Goal: Task Accomplishment & Management: Complete application form

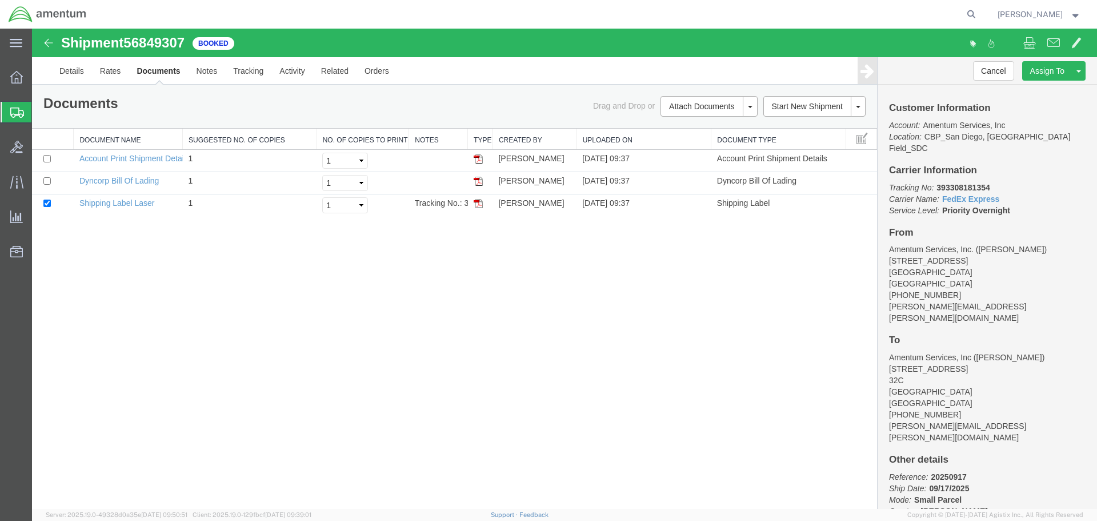
click at [0, 0] on span "Create Shipment" at bounding box center [0, 0] width 0 height 0
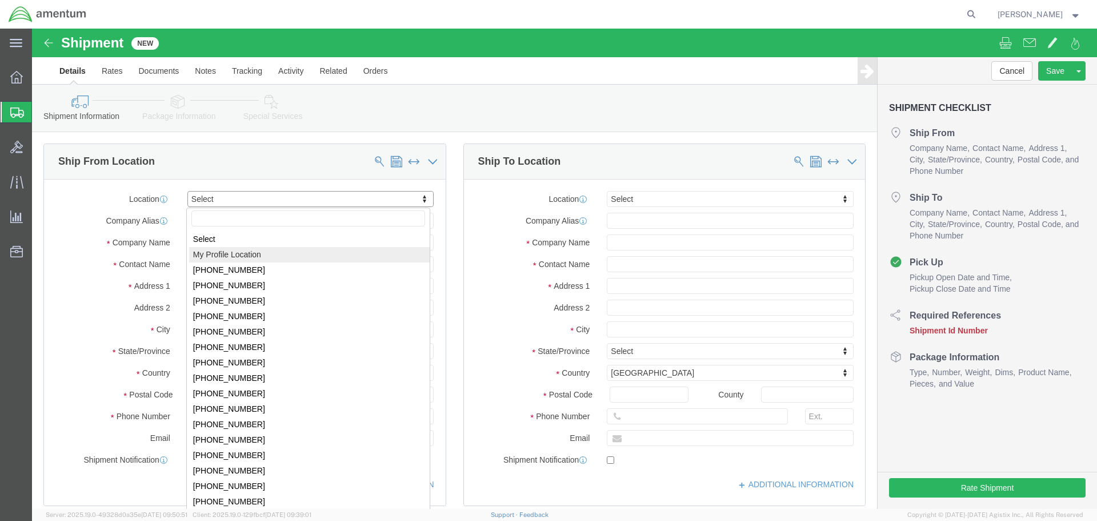
select select "MYPROFILE"
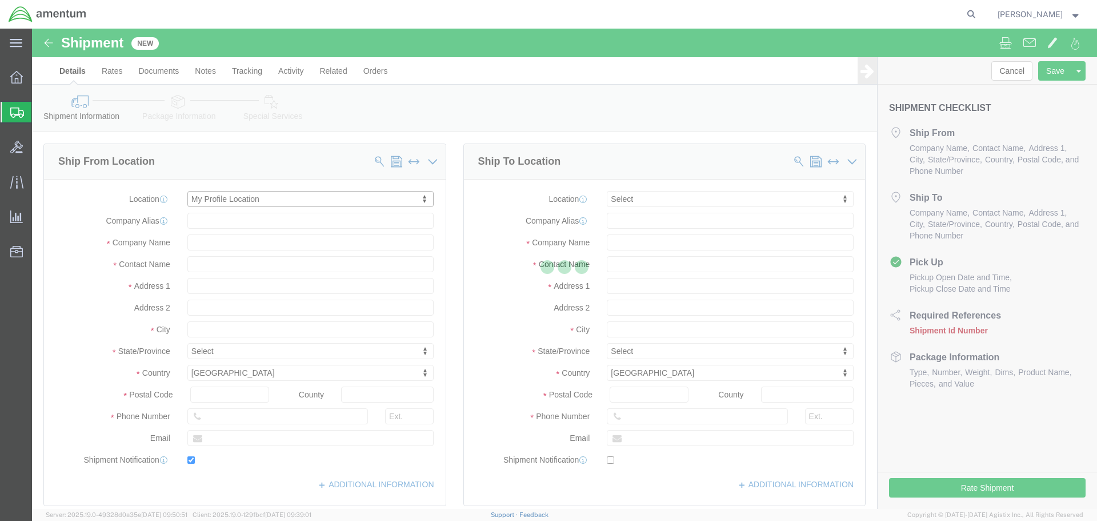
type input "Amentum Services, Inc."
type input "[PERSON_NAME]"
type input "[STREET_ADDRESS]"
type input "[GEOGRAPHIC_DATA]"
type input "92154"
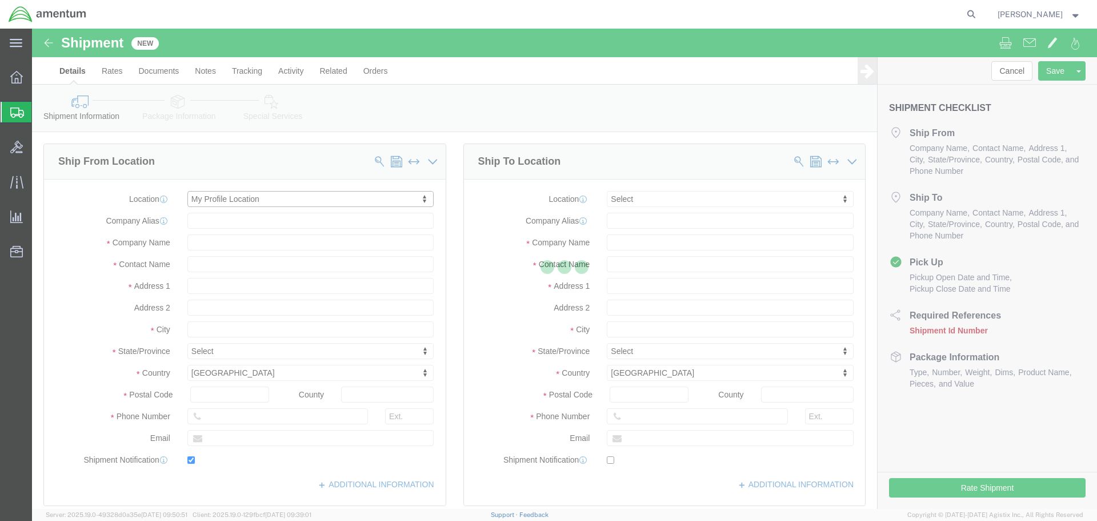
type input "[PHONE_NUMBER]"
type input "[PERSON_NAME][EMAIL_ADDRESS][PERSON_NAME][DOMAIN_NAME]"
checkbox input "true"
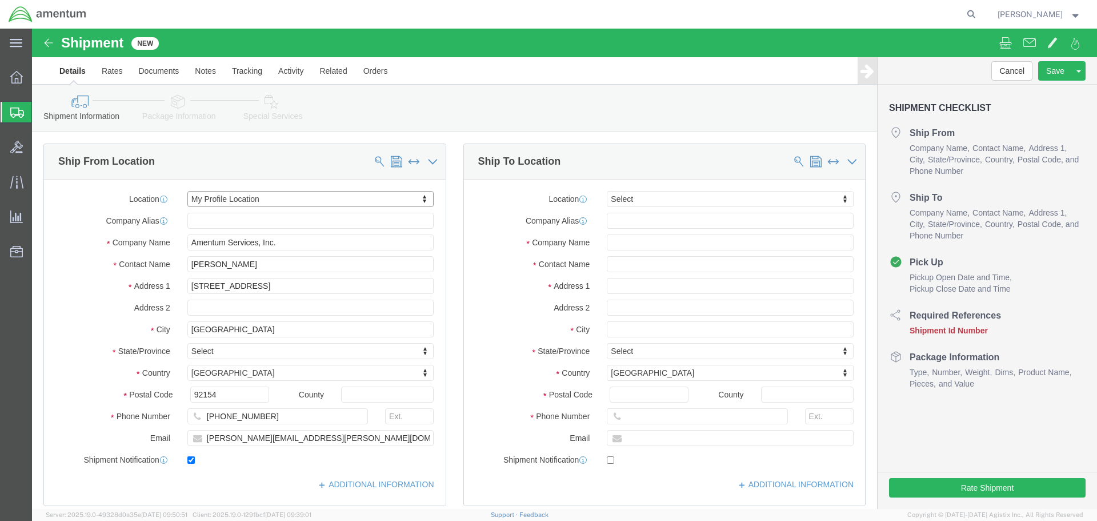
select select "CA"
click div "Ship To Location"
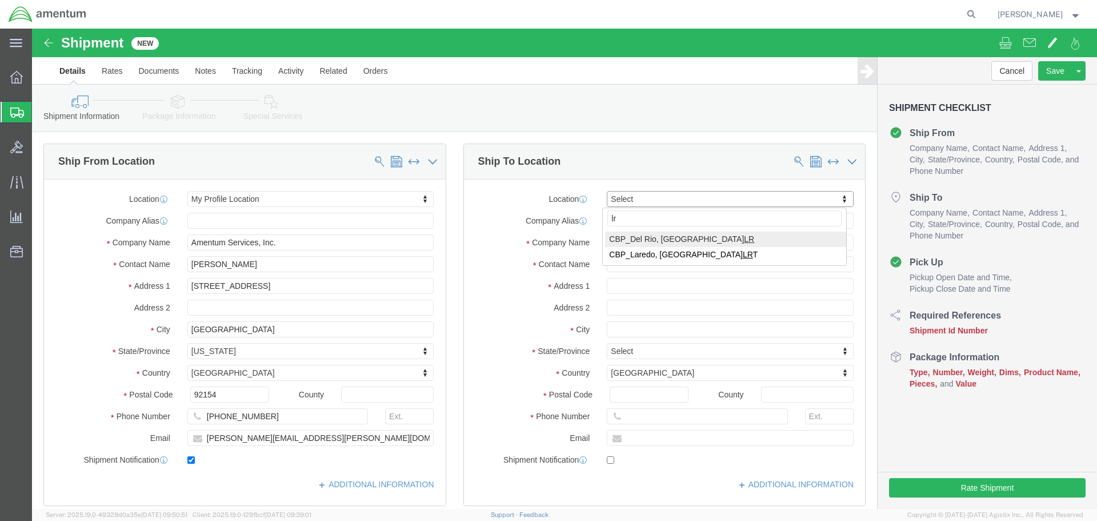
type input "lrt"
select select "49940"
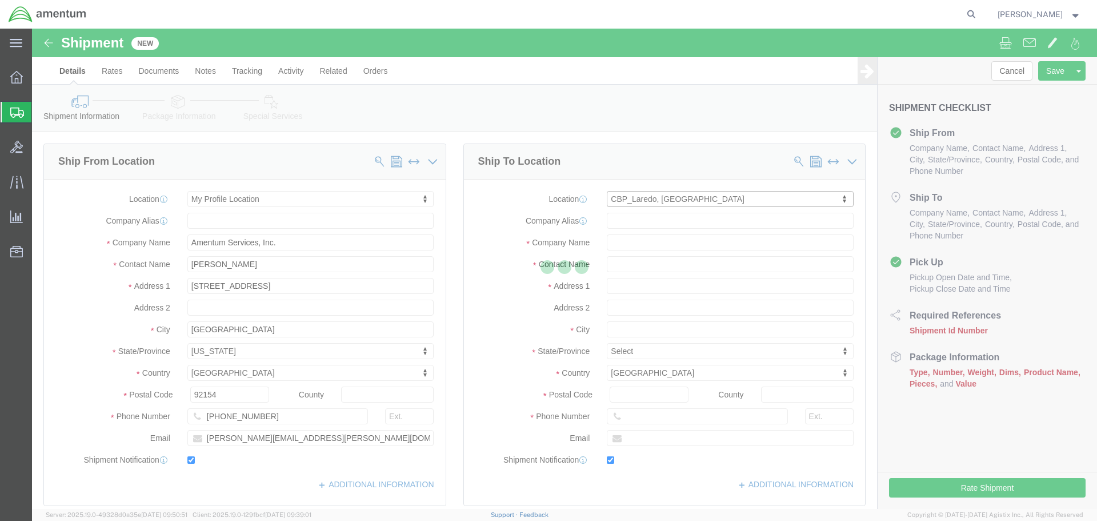
type input "Amentum Services, Inc"
type input "[PERSON_NAME][GEOGRAPHIC_DATA]"
type input "[STREET_ADDRESS][PERSON_NAME]"
type input "Hangar 3"
type input "Laredo"
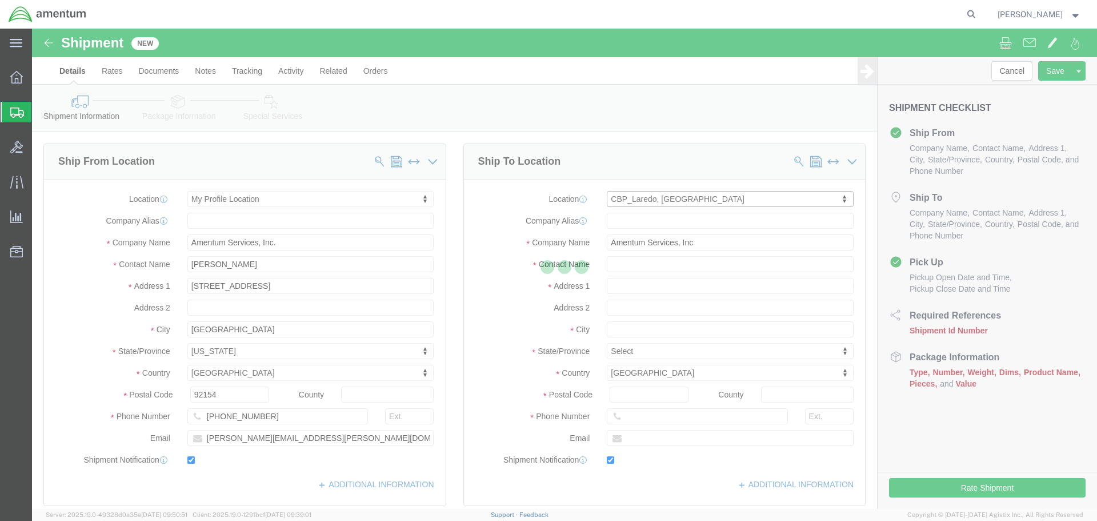
type input "78041"
type input "[PHONE_NUMBER]"
type input "[EMAIL_ADDRESS][PERSON_NAME][DOMAIN_NAME]"
checkbox input "true"
select select "[GEOGRAPHIC_DATA]"
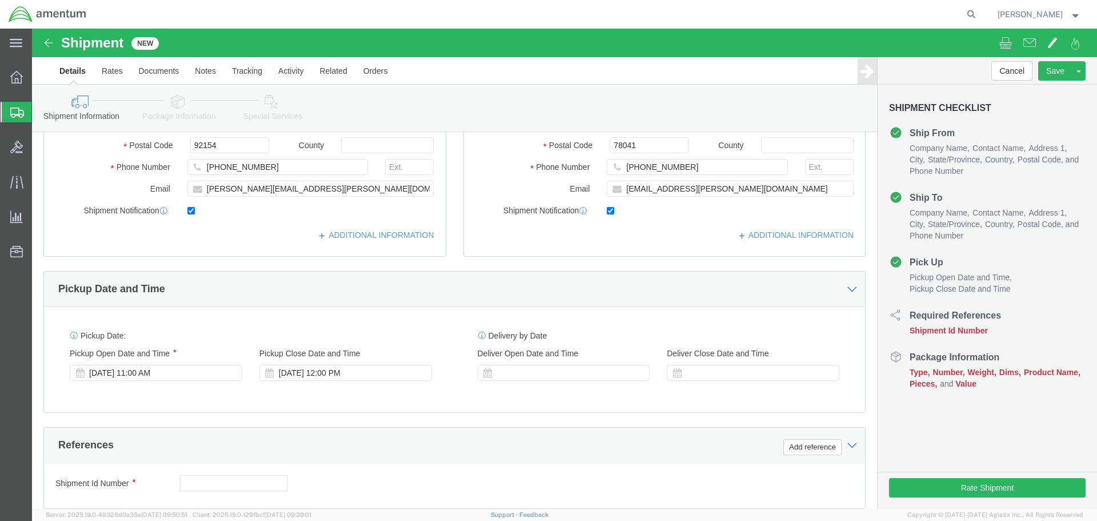
scroll to position [286, 0]
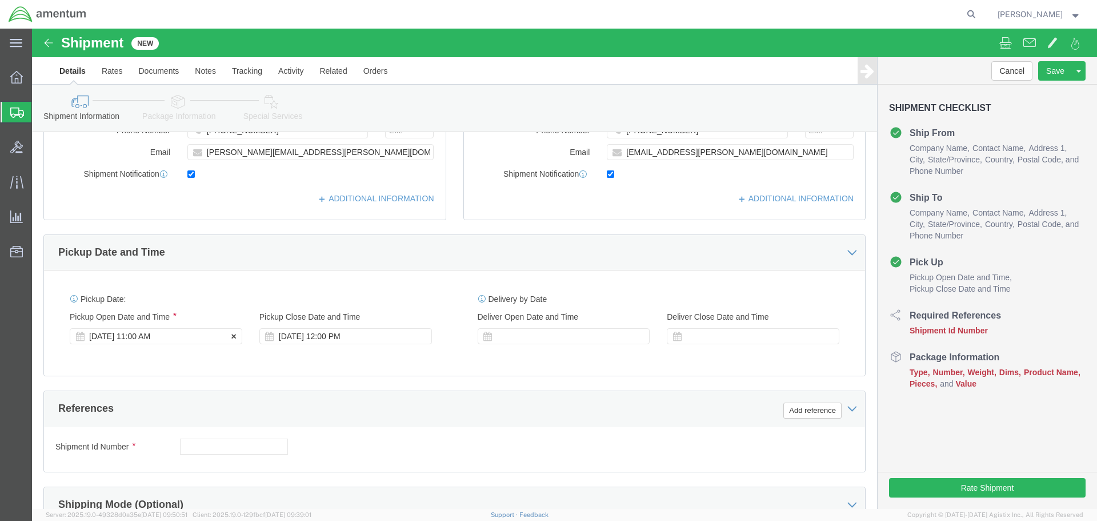
click div "[DATE] 11:00 AM"
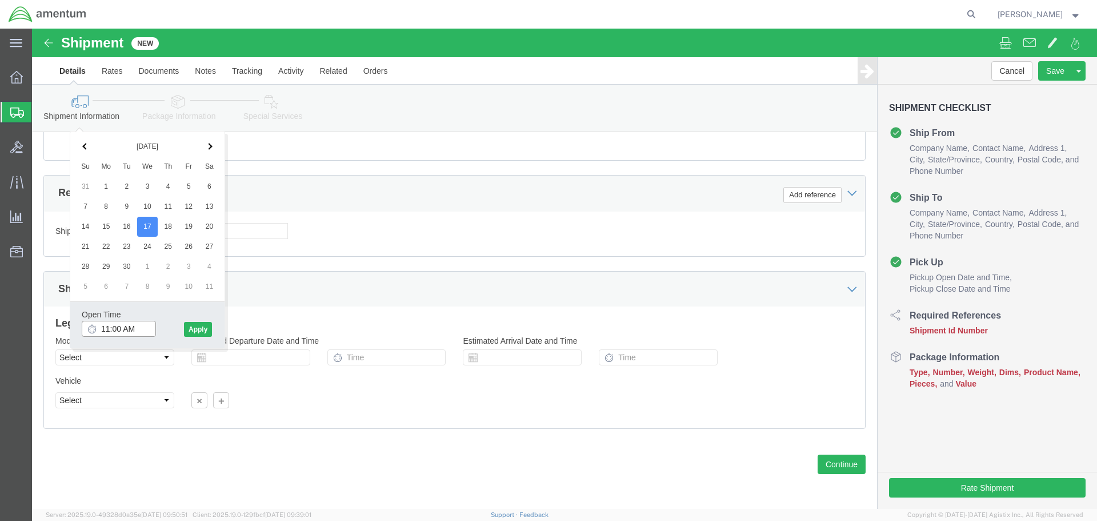
type input "12:00 PM"
click button "Apply"
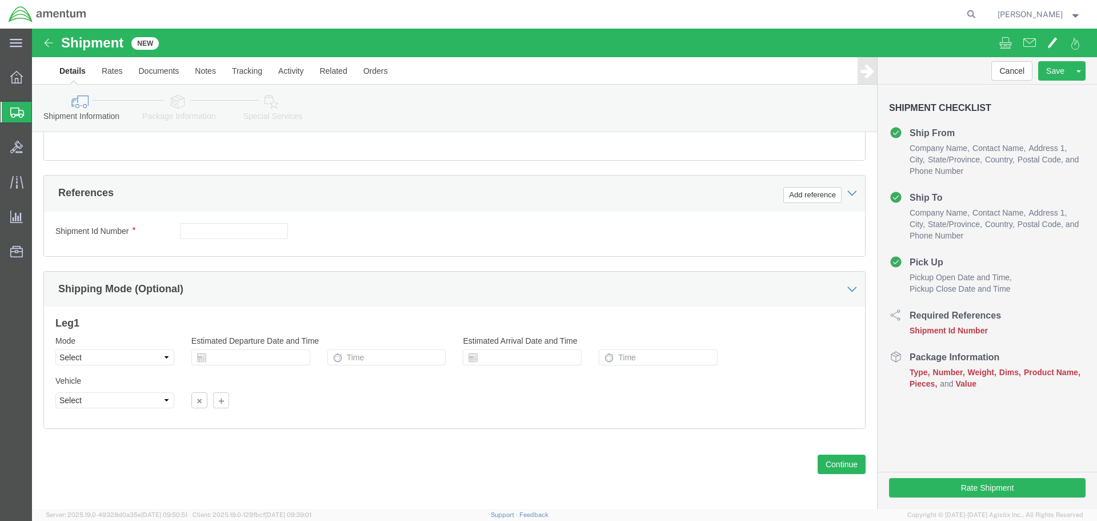
scroll to position [158, 0]
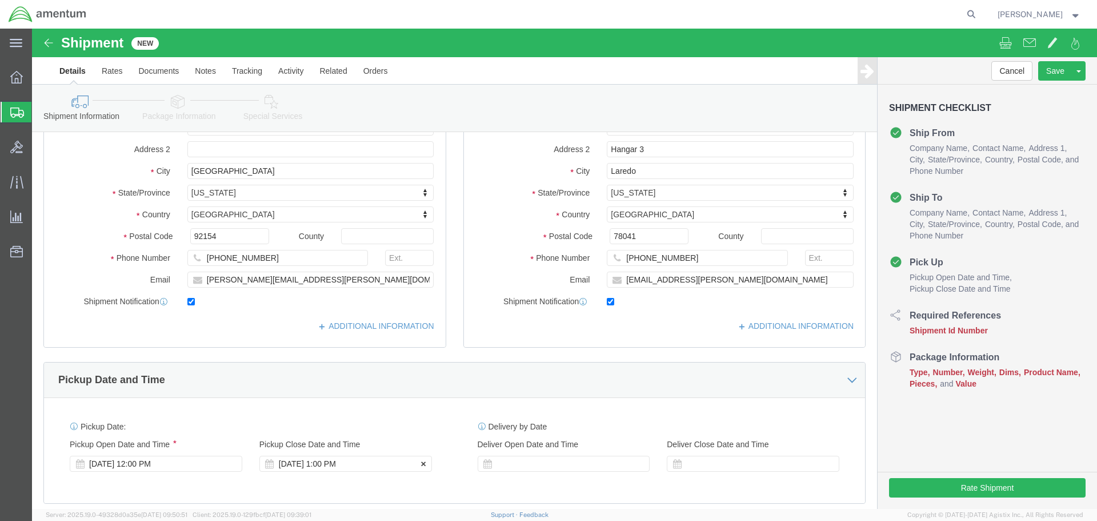
click div "[DATE] 1:00 PM"
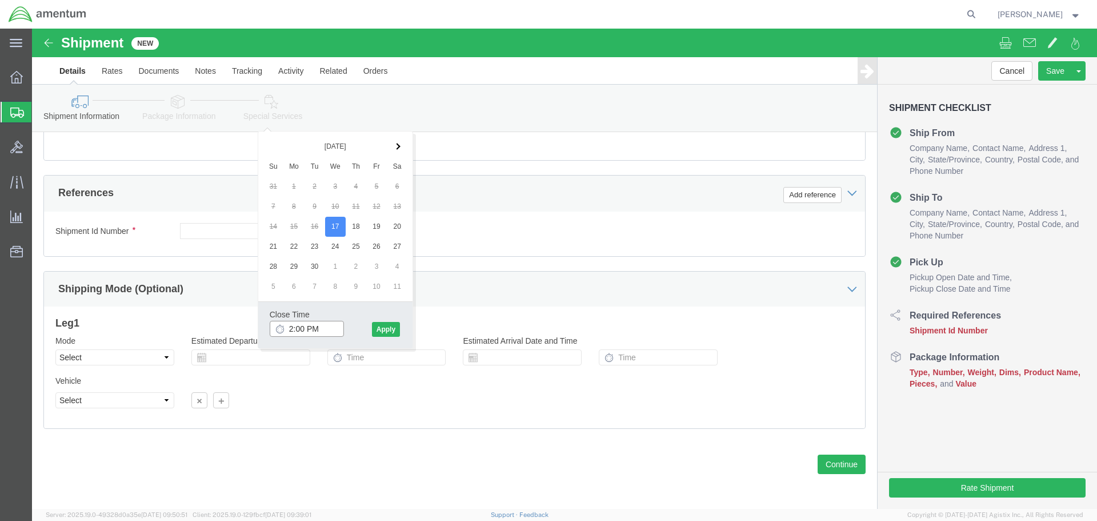
type input "3:00 PM"
click div "Close Time 3:00 PM [DATE] 1:00 PM - [DATE] 1:00 PM Cancel Apply"
click div "Close Time 3:00 PM"
click button "Apply"
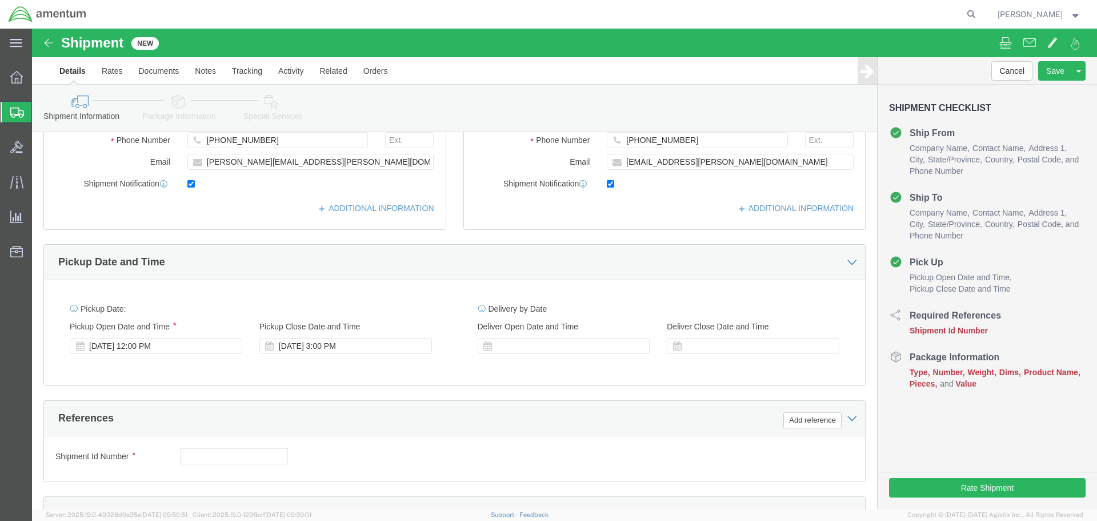
scroll to position [273, 0]
click button "Add reference"
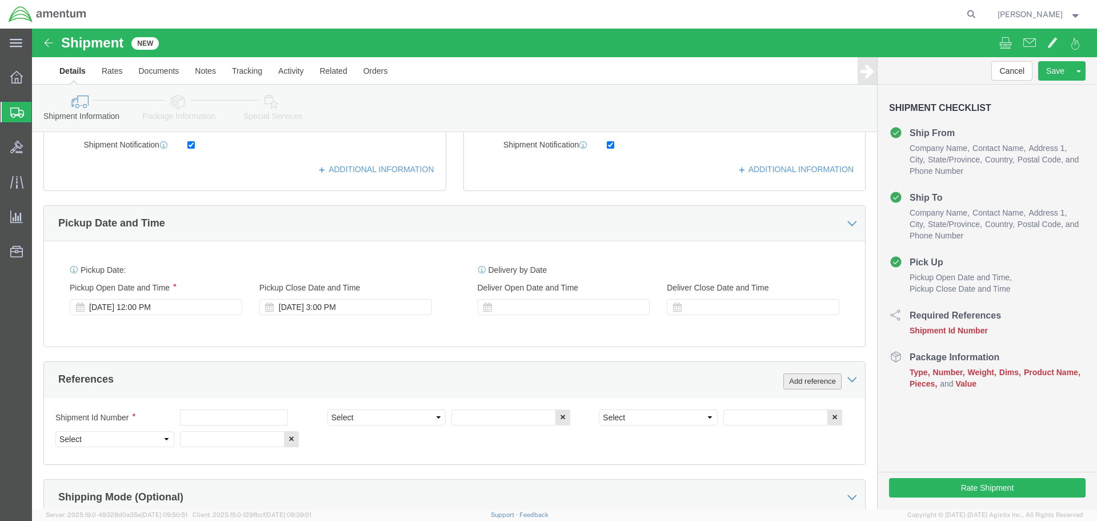
scroll to position [387, 0]
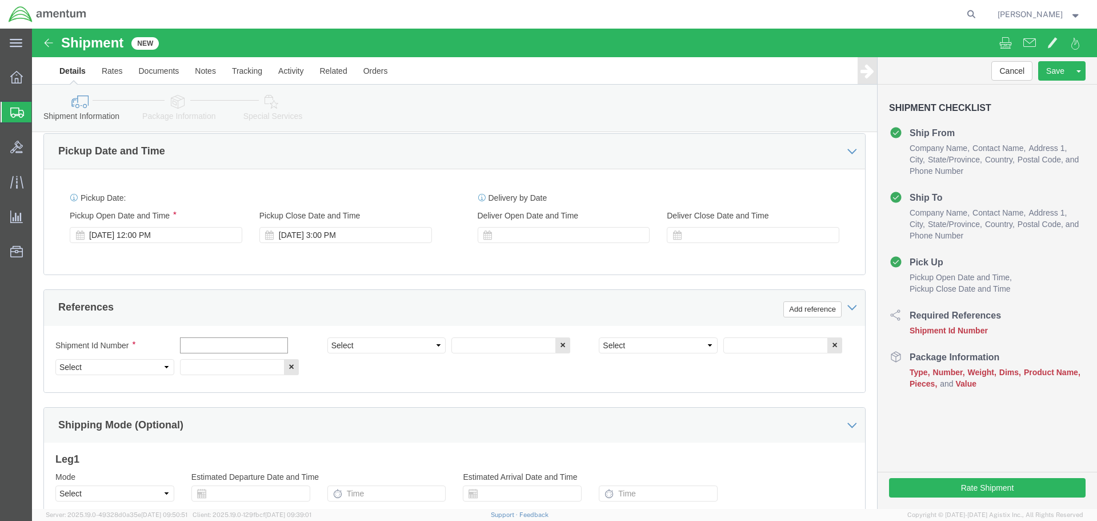
click input "text"
type input "H"
type input "20250917"
select select "PROJNUM"
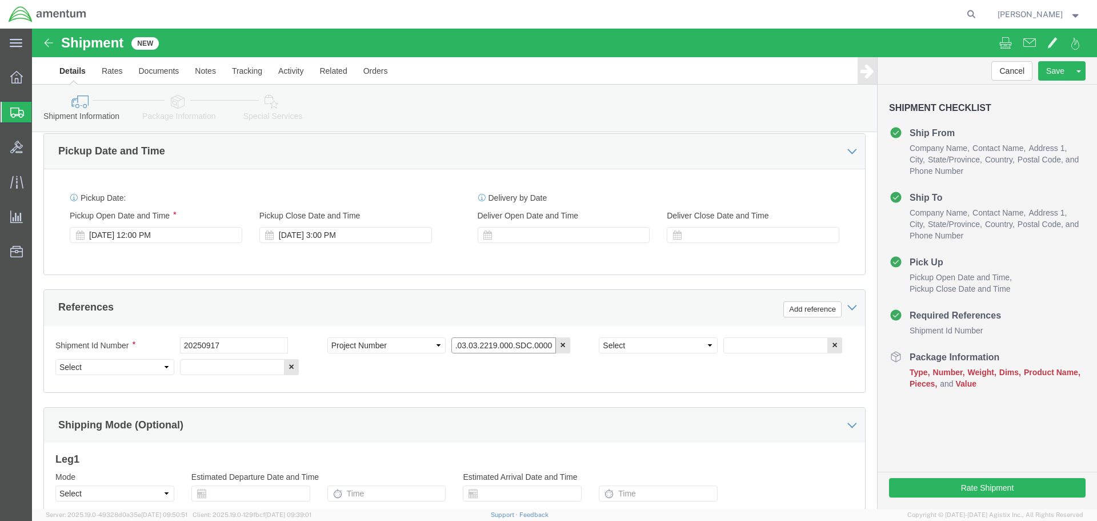
type input "6118.03.03.2219.000.SDC.0000"
select select "DEPT"
type input "CBP"
select select "CUSTREF"
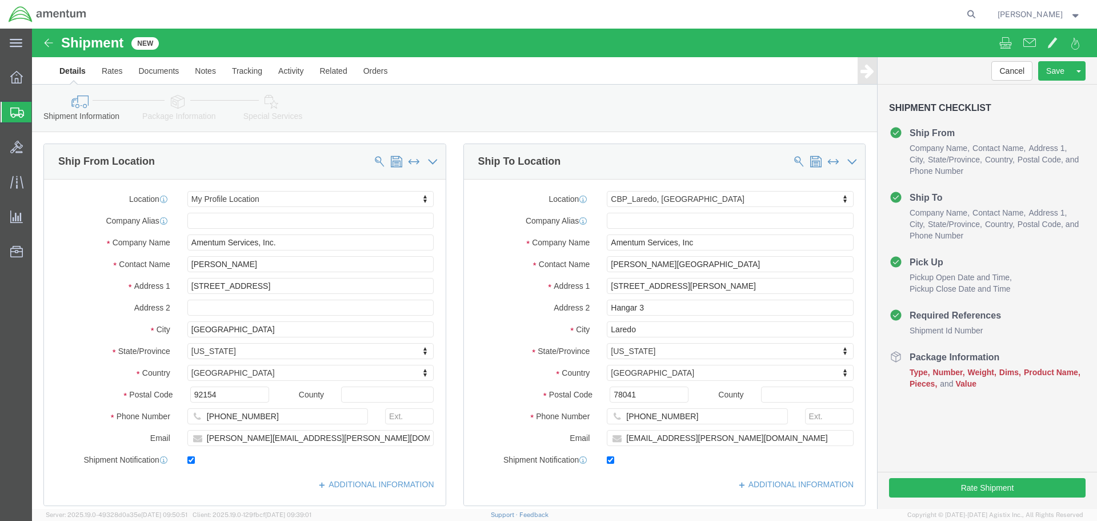
scroll to position [523, 0]
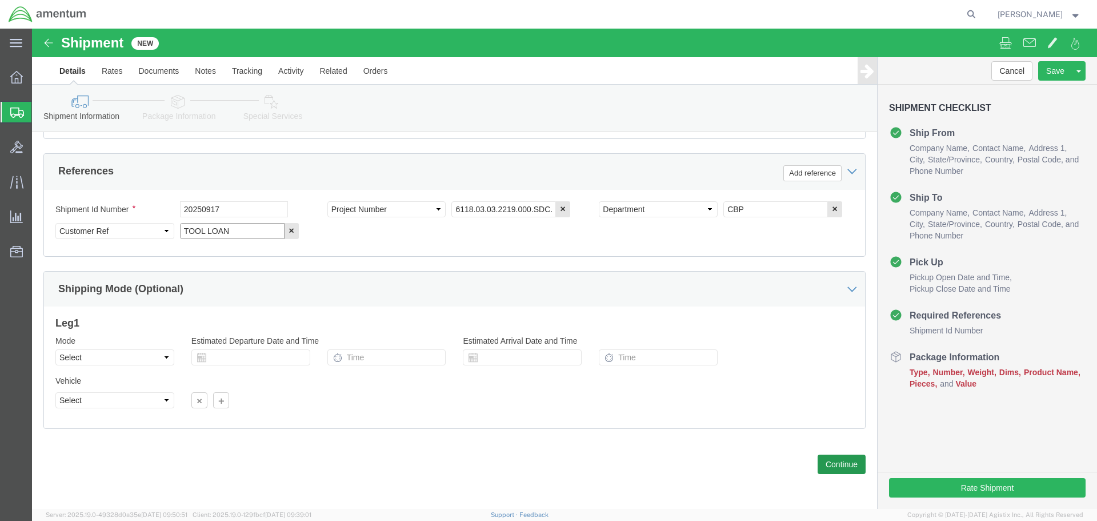
type input "TOOL LOAN"
click button "Continue"
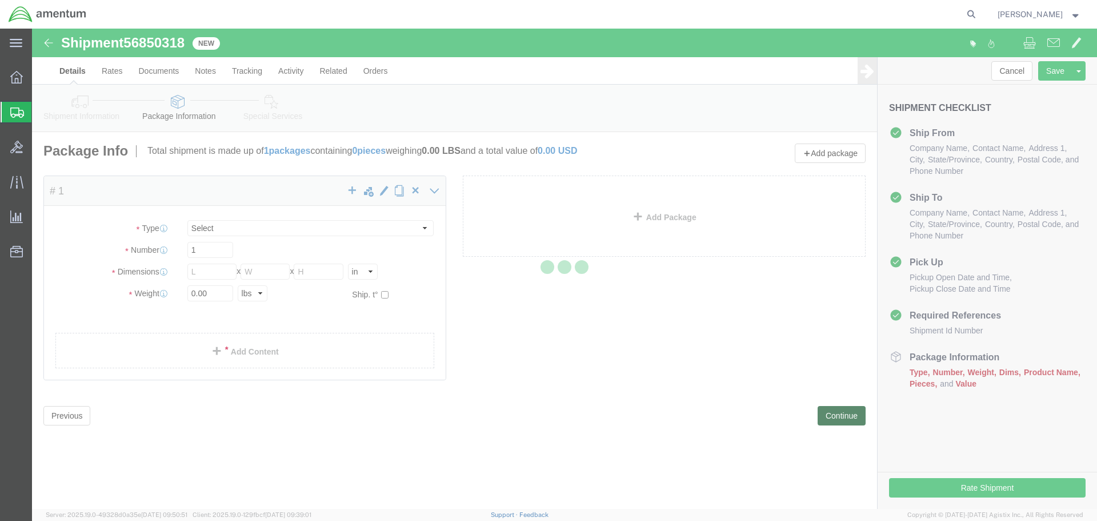
select select "CBOX"
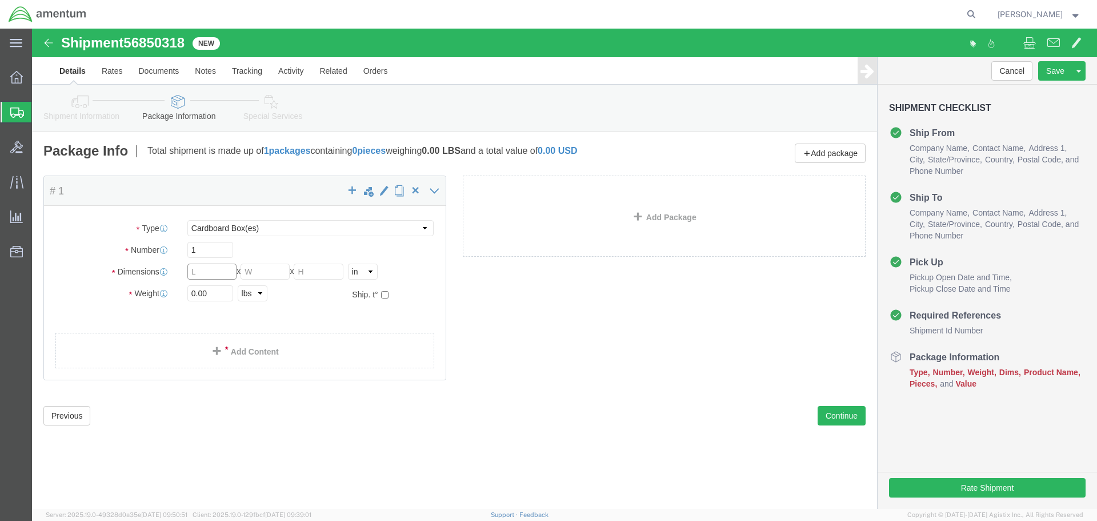
click input "text"
type input "10"
type input "8"
type input "4"
type input "1"
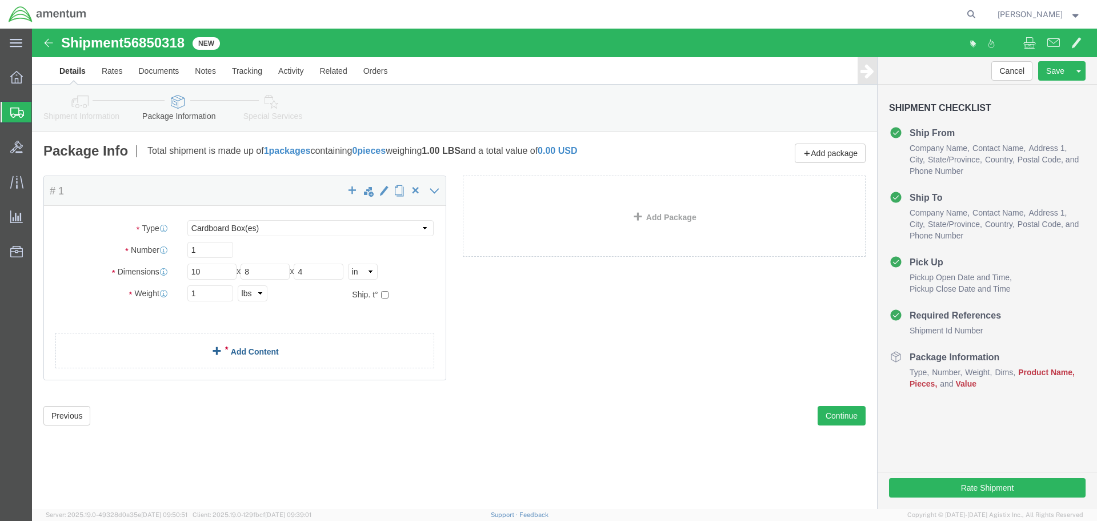
click link "Add Content"
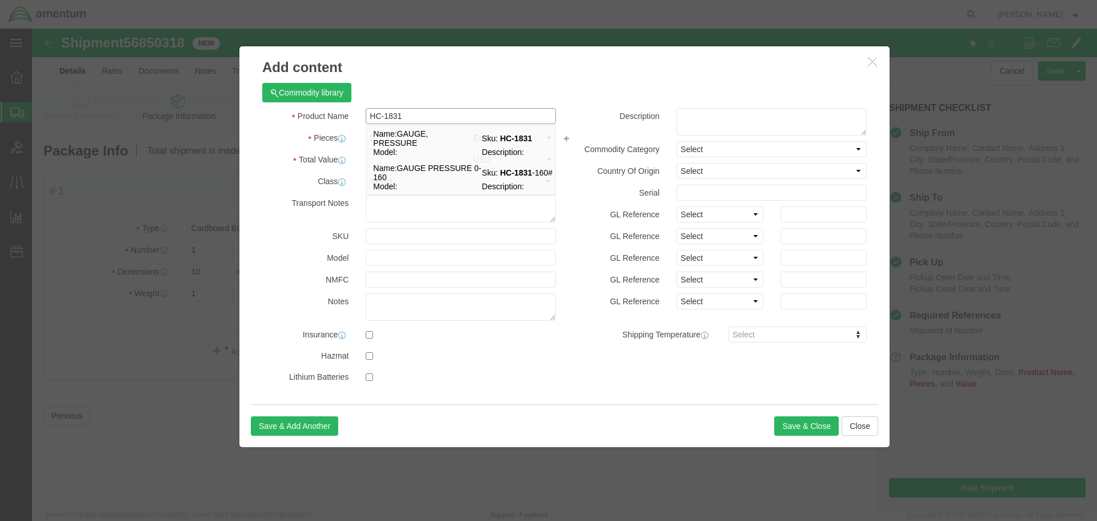
type input "GAUGE, PRESSURE"
select select
checkbox input "false"
type input "HC-1831"
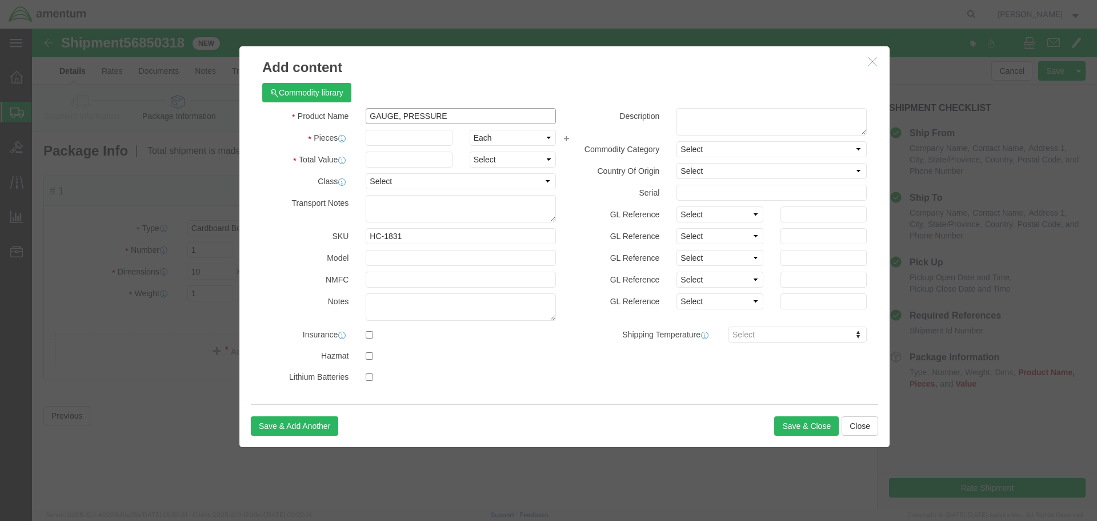
type input "GAUGE, PRESSURE"
type input "2"
type input "324"
click button "Save & Close"
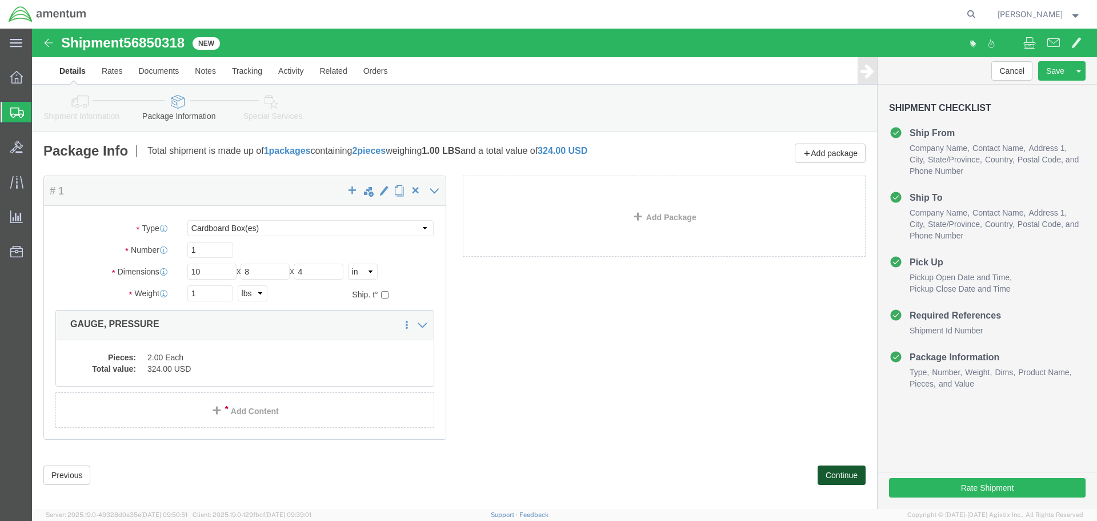
click button "Continue"
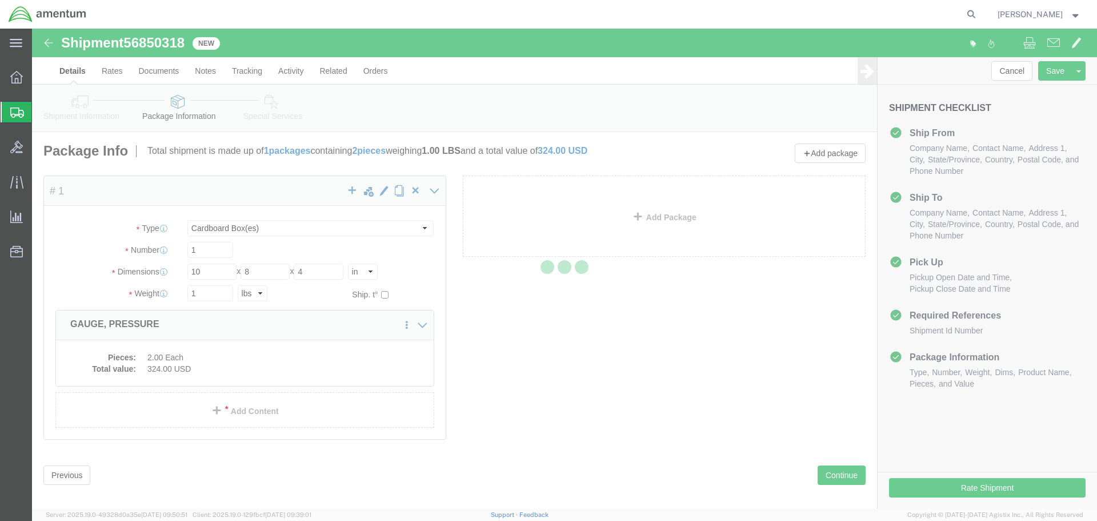
select select
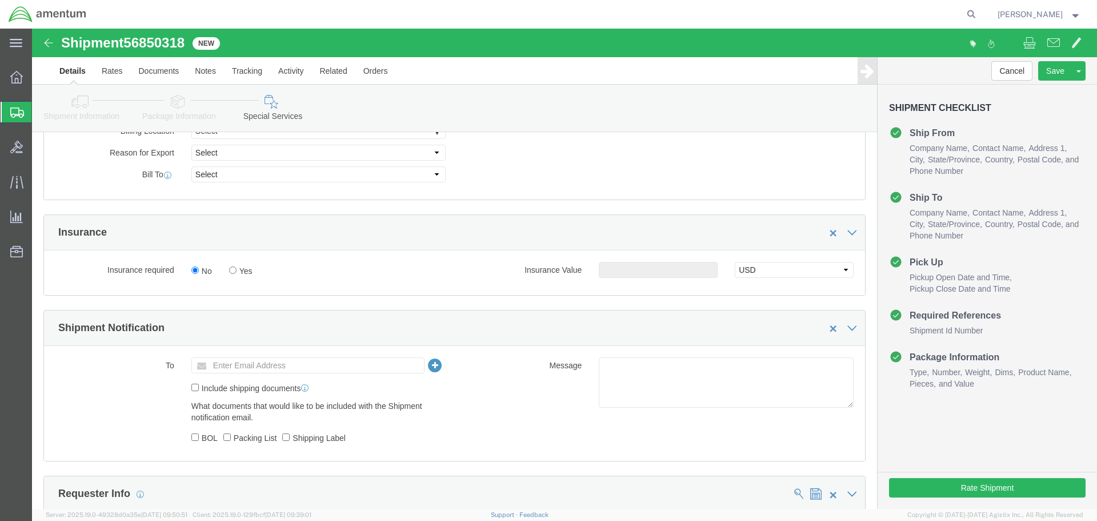
scroll to position [628, 0]
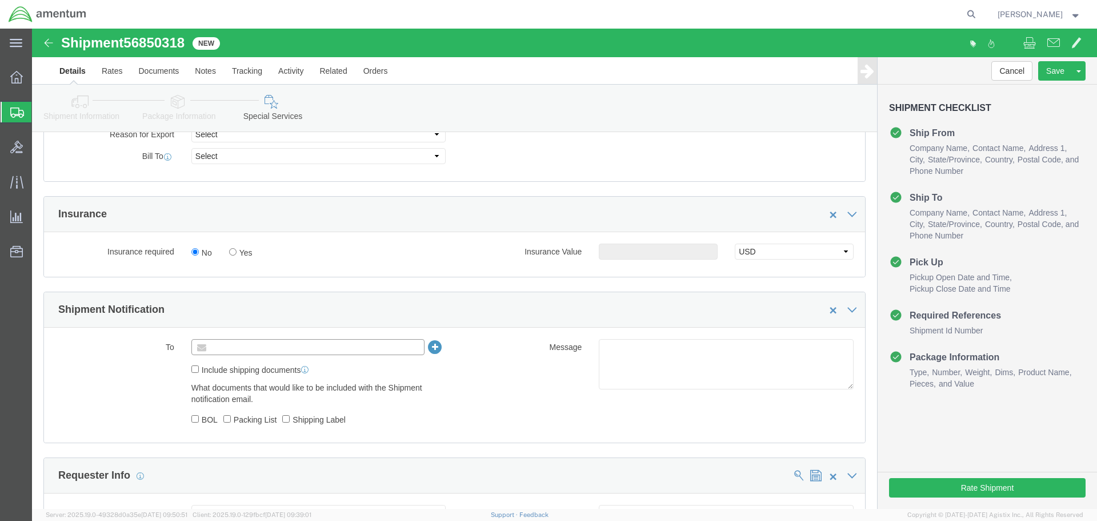
click input "text"
type input "[PERSON_NAME][EMAIL_ADDRESS][PERSON_NAME][DOMAIN_NAME]"
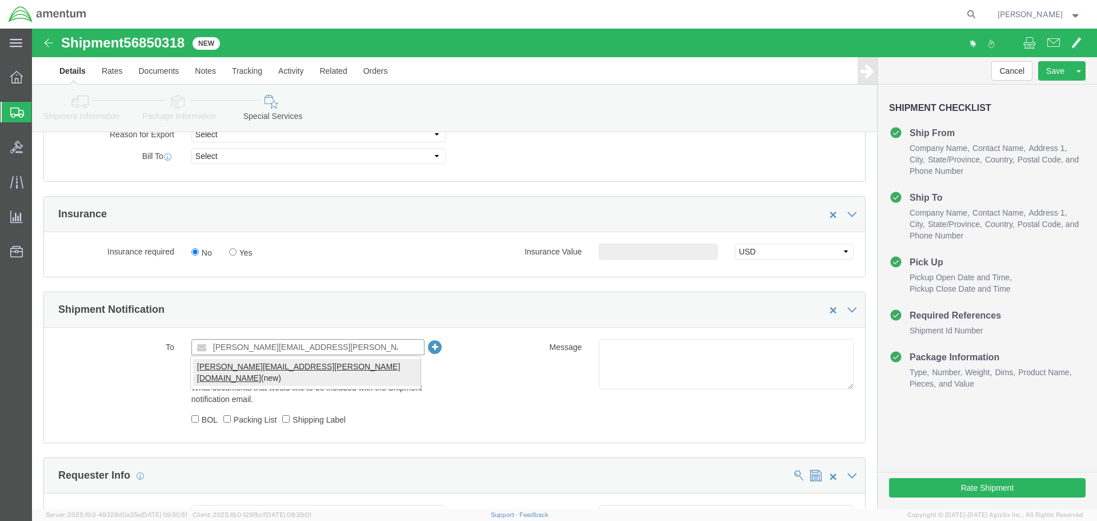
type input "[PERSON_NAME][EMAIL_ADDRESS][PERSON_NAME][DOMAIN_NAME]"
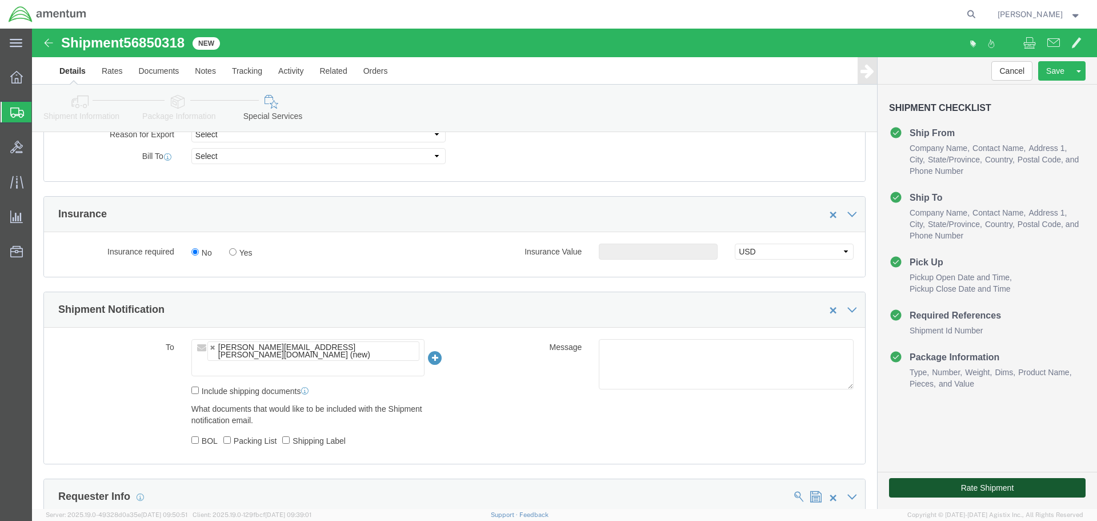
click button "Rate Shipment"
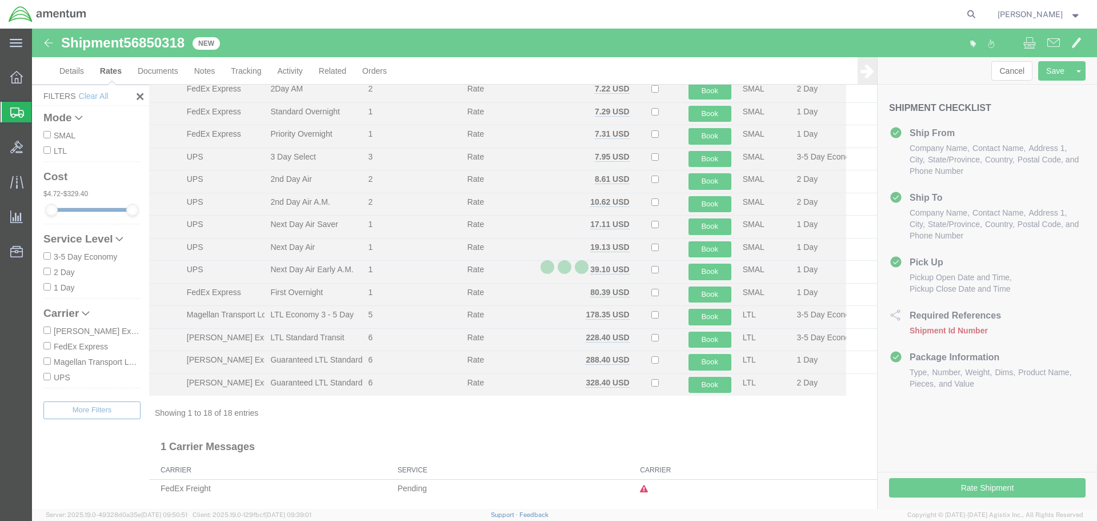
scroll to position [139, 0]
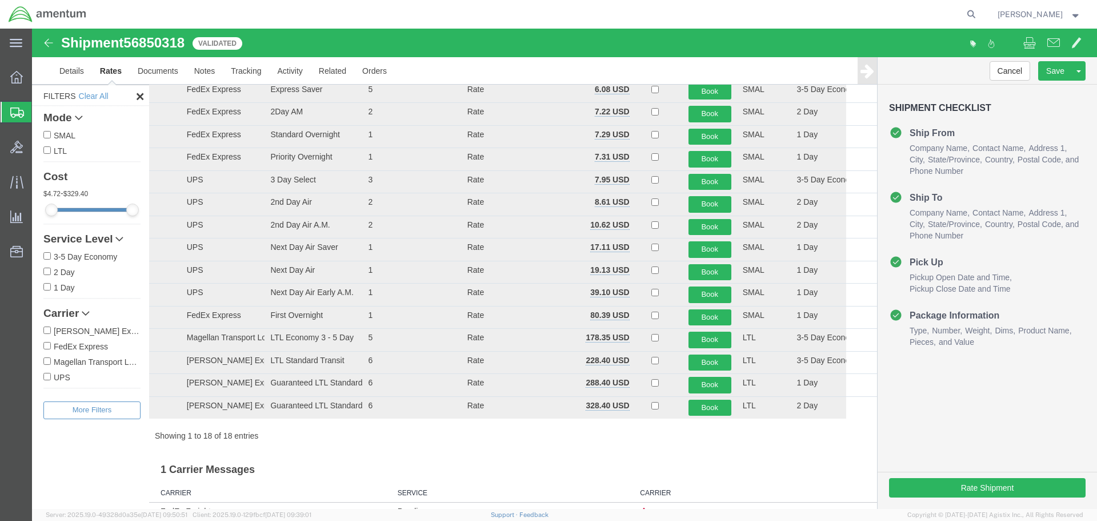
click at [71, 345] on label "FedEx Express" at bounding box center [91, 345] width 97 height 13
click at [51, 345] on input "FedEx Express" at bounding box center [46, 345] width 7 height 7
checkbox input "true"
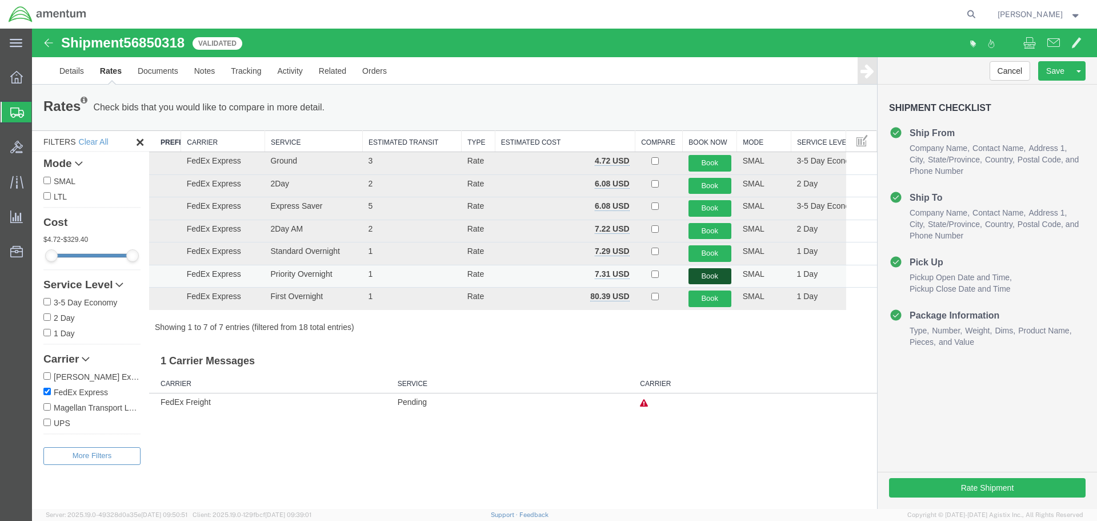
click at [707, 275] on button "Book" at bounding box center [709, 276] width 43 height 17
